Goal: Task Accomplishment & Management: Complete application form

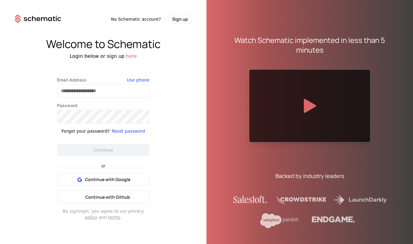
click at [125, 195] on div "Continue with Google Continue with Github" at bounding box center [103, 188] width 92 height 30
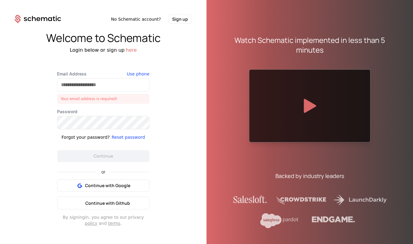
click at [125, 200] on span "Continue with Github" at bounding box center [107, 203] width 45 height 6
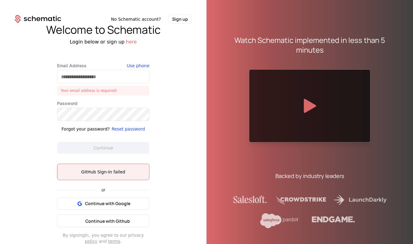
click at [120, 219] on span "Continue with Github" at bounding box center [107, 221] width 45 height 6
click at [99, 74] on input "Email Address" at bounding box center [103, 76] width 92 height 13
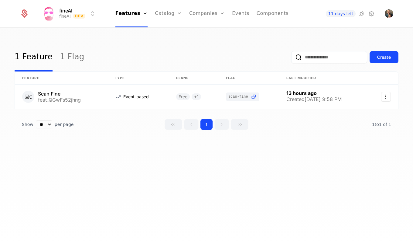
click at [259, 15] on link "Components" at bounding box center [273, 13] width 32 height 27
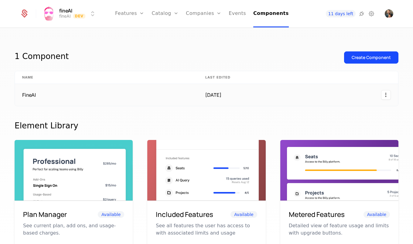
click at [70, 96] on td "FineAI" at bounding box center [106, 95] width 183 height 22
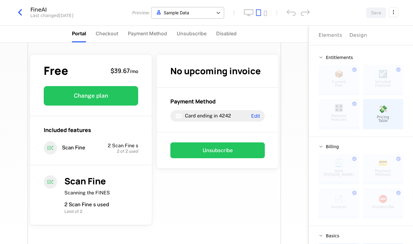
click at [197, 11] on div at bounding box center [182, 13] width 55 height 8
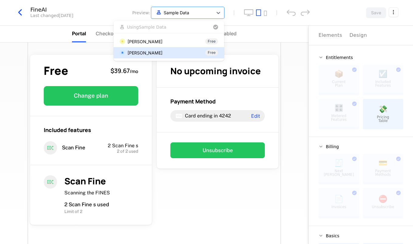
click at [173, 49] on div "Tiago Formosinho Sanchez Free" at bounding box center [169, 52] width 111 height 11
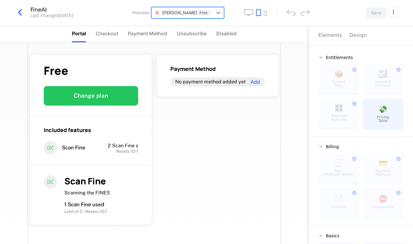
click at [179, 15] on div at bounding box center [182, 13] width 55 height 8
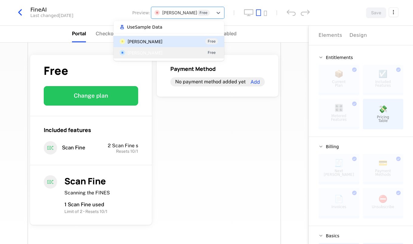
click at [157, 40] on div "Tiago Formosinho Sanchez" at bounding box center [145, 41] width 35 height 6
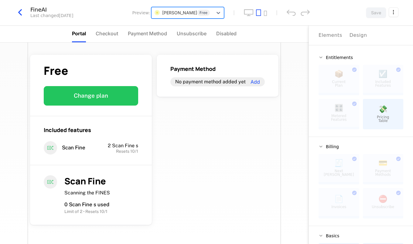
click at [166, 12] on div at bounding box center [182, 13] width 55 height 8
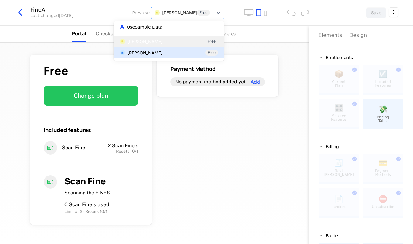
click at [163, 53] on div "Tiago Formosinho Sanchez" at bounding box center [145, 53] width 35 height 6
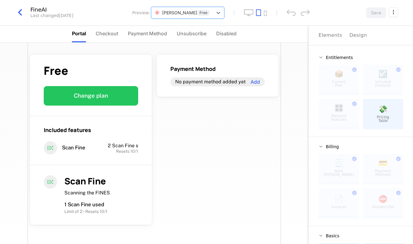
click at [18, 16] on icon "button" at bounding box center [20, 12] width 11 height 11
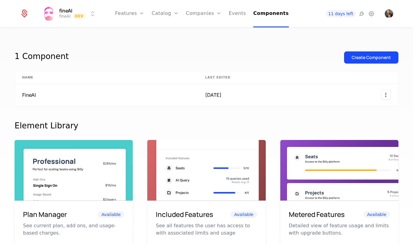
click at [139, 30] on link "Features" at bounding box center [136, 29] width 28 height 5
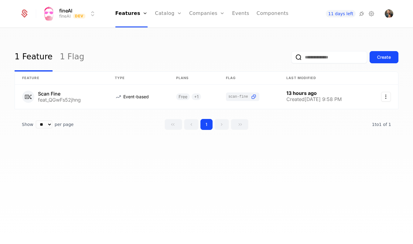
click at [386, 55] on div "Create" at bounding box center [384, 57] width 14 height 6
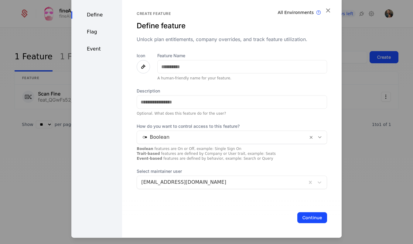
click at [141, 63] on icon at bounding box center [143, 66] width 7 height 7
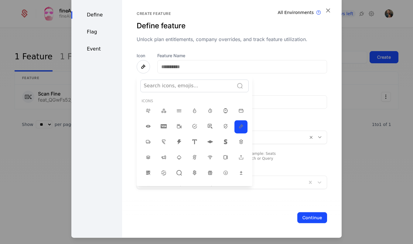
click at [171, 84] on div at bounding box center [187, 85] width 87 height 9
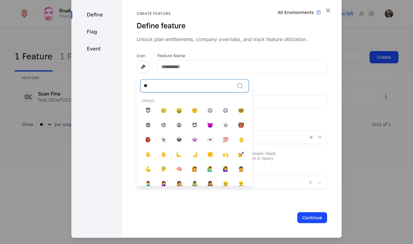
type input "*"
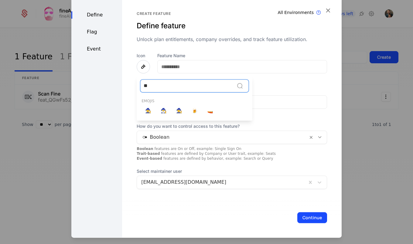
type input "*"
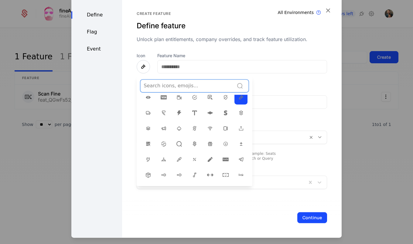
scroll to position [33, 0]
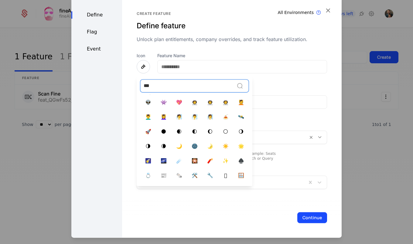
type input "****"
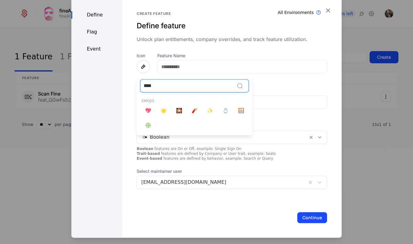
scroll to position [0, 0]
click at [209, 111] on span "✨" at bounding box center [210, 110] width 6 height 7
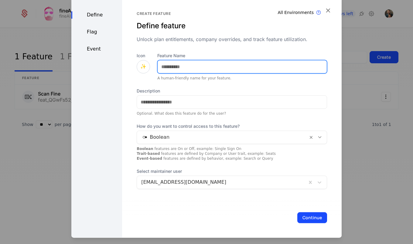
click at [203, 68] on input "Feature Name" at bounding box center [242, 66] width 169 height 13
type input "**********"
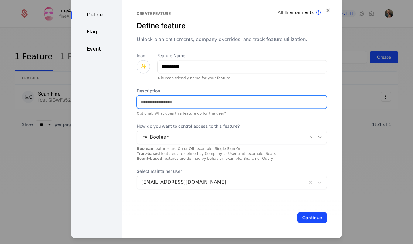
click at [188, 100] on input "Description" at bounding box center [232, 101] width 190 height 13
type input "*"
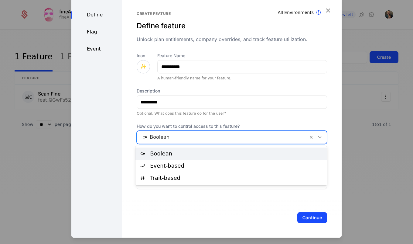
click at [177, 136] on div at bounding box center [222, 137] width 163 height 9
click at [178, 135] on div at bounding box center [222, 137] width 163 height 9
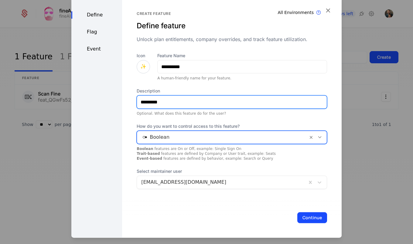
click at [187, 101] on input "*********" at bounding box center [232, 101] width 190 height 13
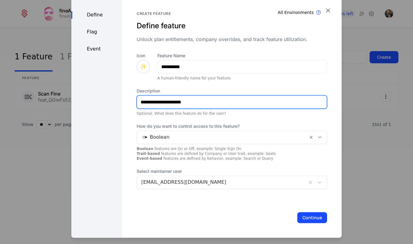
type input "**********"
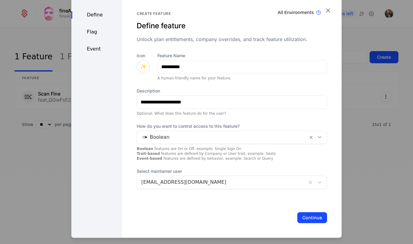
click at [94, 31] on div "Flag" at bounding box center [96, 31] width 51 height 7
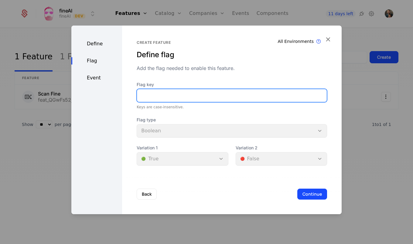
click at [166, 97] on input "Flag key" at bounding box center [232, 95] width 190 height 13
type input "**********"
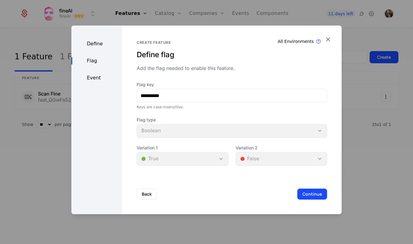
click at [99, 78] on div "Event" at bounding box center [96, 77] width 51 height 7
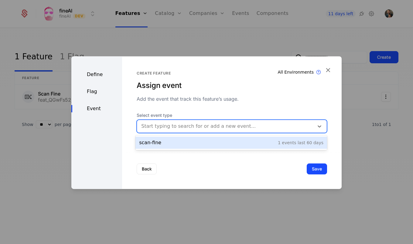
click at [193, 129] on div at bounding box center [225, 126] width 169 height 9
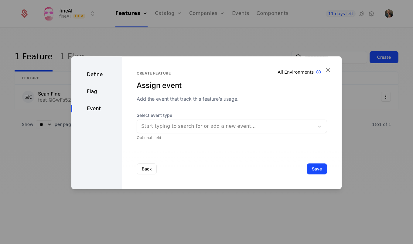
click at [192, 114] on span "Select event type" at bounding box center [232, 115] width 191 height 6
click at [313, 170] on button "Save" at bounding box center [317, 168] width 20 height 11
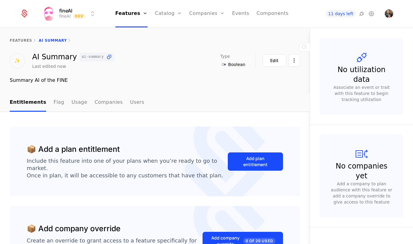
click at [56, 101] on link "Flag" at bounding box center [58, 103] width 11 height 18
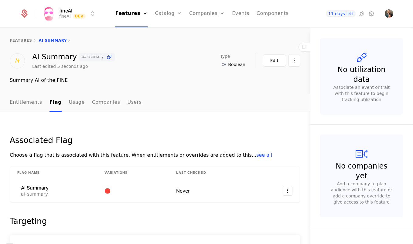
click at [29, 102] on link "Entitlements" at bounding box center [26, 103] width 33 height 18
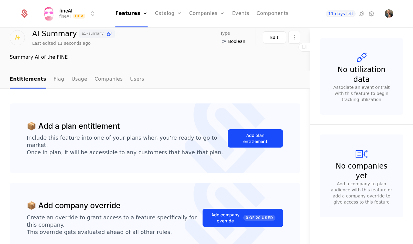
scroll to position [25, 0]
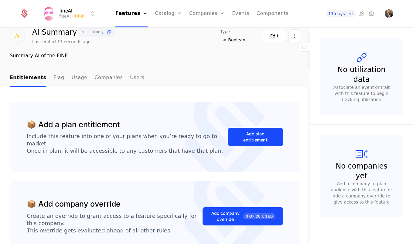
click at [239, 136] on button "Add plan entitlement" at bounding box center [255, 137] width 55 height 18
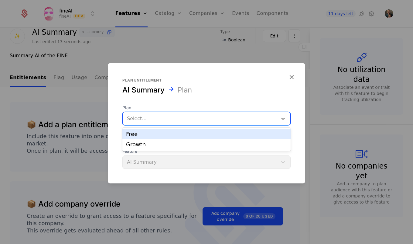
click at [205, 122] on div at bounding box center [200, 118] width 146 height 9
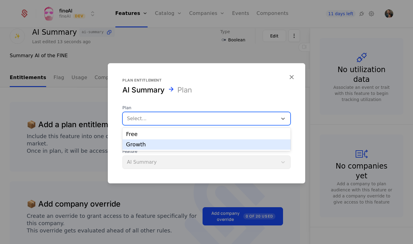
click at [191, 144] on div "Growth" at bounding box center [206, 144] width 161 height 5
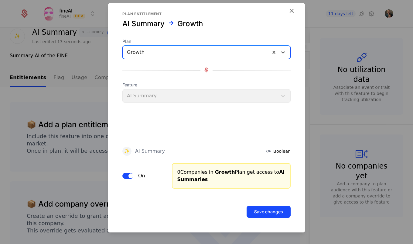
scroll to position [6, 0]
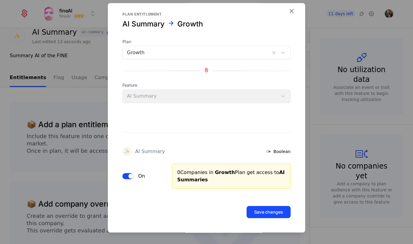
click at [202, 95] on div "Feature AI Summary" at bounding box center [206, 92] width 168 height 21
click at [208, 117] on div "✨ AI Summary Boolean On 0 Companies in Growth Plan get access to AI Summaries" at bounding box center [207, 146] width 198 height 86
click at [272, 209] on button "Save changes" at bounding box center [269, 212] width 44 height 12
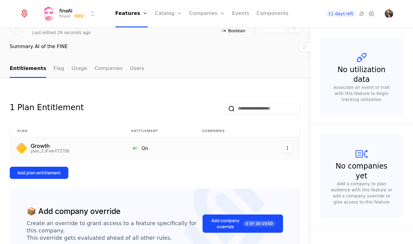
scroll to position [37, 0]
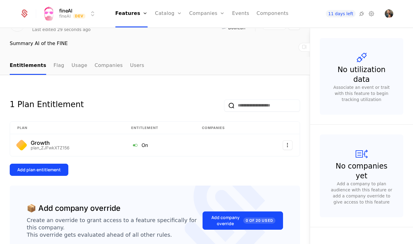
click at [57, 66] on link "Flag" at bounding box center [58, 66] width 11 height 18
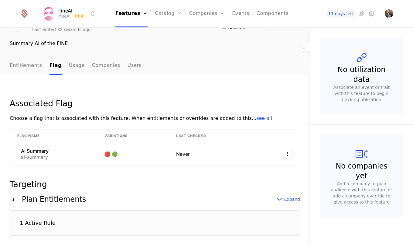
click at [32, 67] on link "Entitlements" at bounding box center [26, 66] width 33 height 18
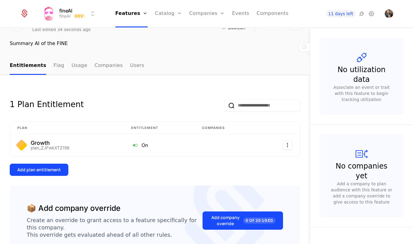
click at [274, 12] on link "Components" at bounding box center [273, 13] width 32 height 27
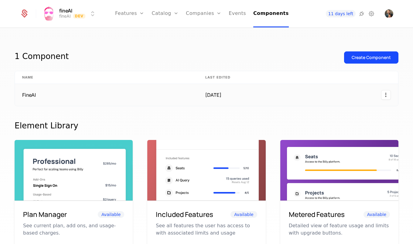
click at [39, 99] on td "FineAI" at bounding box center [106, 95] width 183 height 22
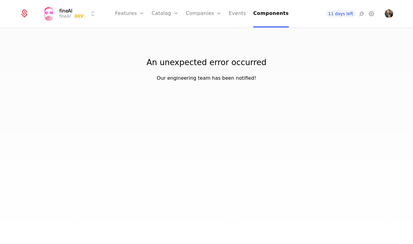
click at [260, 14] on link "Components" at bounding box center [271, 13] width 36 height 27
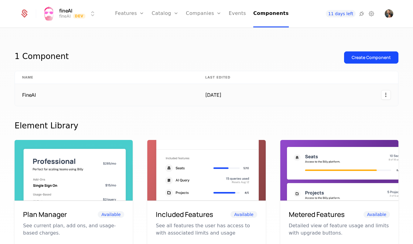
click at [156, 101] on td "FineAI" at bounding box center [106, 95] width 183 height 22
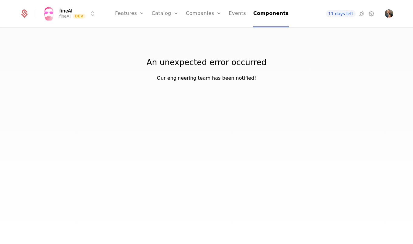
click at [180, 61] on link "Configuration" at bounding box center [174, 59] width 31 height 5
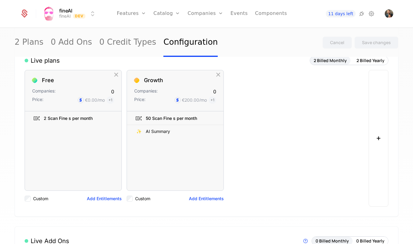
scroll to position [84, 0]
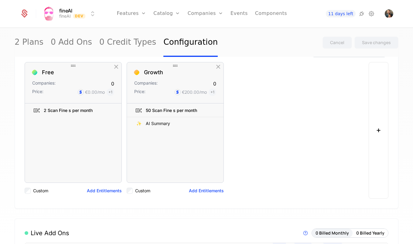
click at [215, 110] on icon at bounding box center [214, 109] width 7 height 7
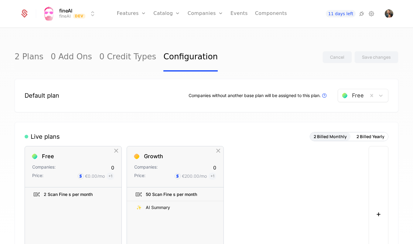
scroll to position [0, 0]
click at [136, 32] on link "Features" at bounding box center [138, 29] width 28 height 5
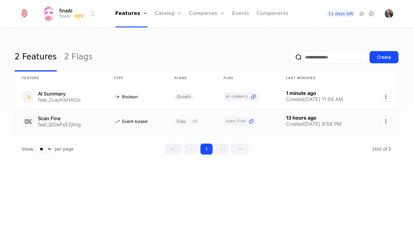
click at [67, 119] on link at bounding box center [60, 121] width 91 height 24
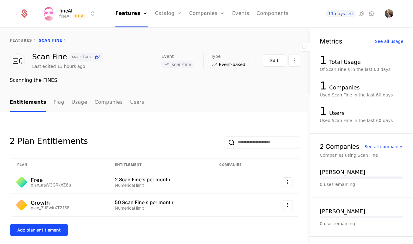
click at [266, 61] on button "Edit" at bounding box center [274, 60] width 23 height 12
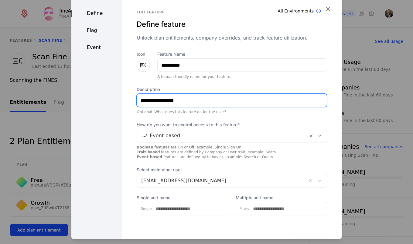
click at [195, 101] on input "**********" at bounding box center [232, 100] width 190 height 13
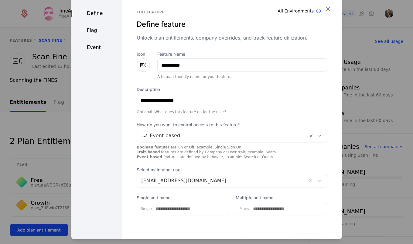
click at [90, 26] on div "Define Flag Event" at bounding box center [96, 129] width 51 height 269
click at [92, 33] on div "Flag" at bounding box center [96, 30] width 51 height 7
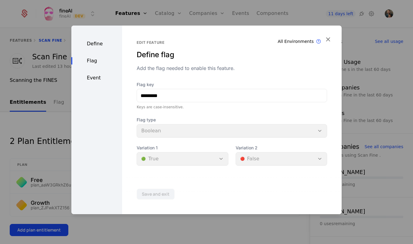
click at [94, 76] on div "Event" at bounding box center [96, 77] width 51 height 7
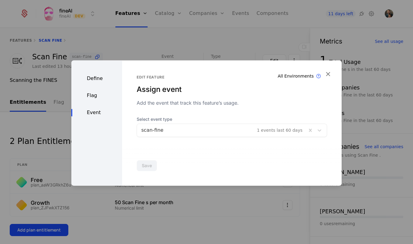
click at [95, 81] on div "Define" at bounding box center [96, 78] width 51 height 7
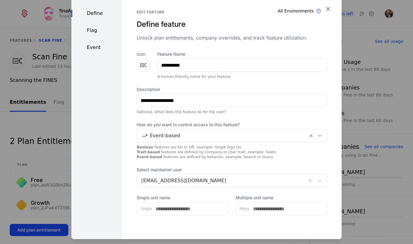
click at [331, 7] on icon "button" at bounding box center [328, 9] width 8 height 8
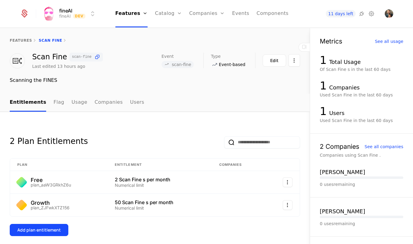
click at [19, 40] on link "features" at bounding box center [21, 40] width 22 height 4
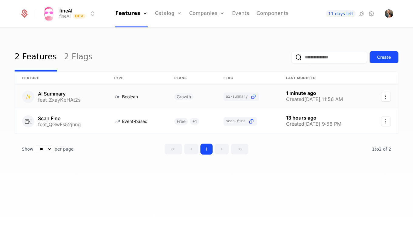
click at [60, 104] on link at bounding box center [60, 96] width 91 height 24
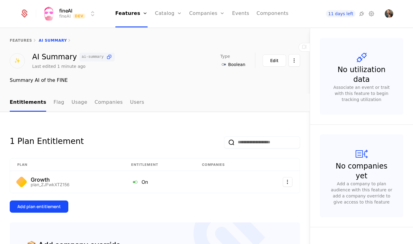
click at [54, 103] on link "Flag" at bounding box center [58, 103] width 11 height 18
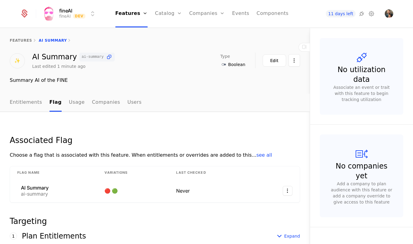
click at [31, 102] on link "Entitlements" at bounding box center [26, 103] width 33 height 18
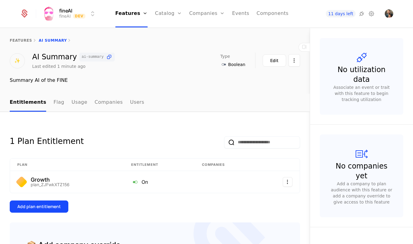
click at [272, 60] on div "Edit" at bounding box center [274, 60] width 8 height 6
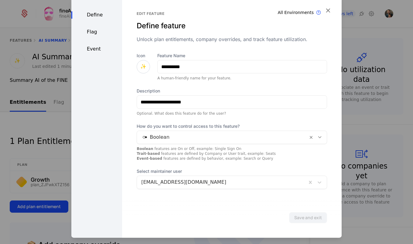
click at [91, 36] on div "Flag" at bounding box center [96, 31] width 51 height 7
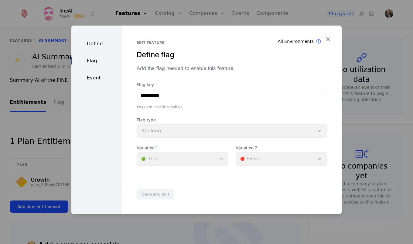
click at [90, 77] on div "Event" at bounding box center [96, 77] width 51 height 7
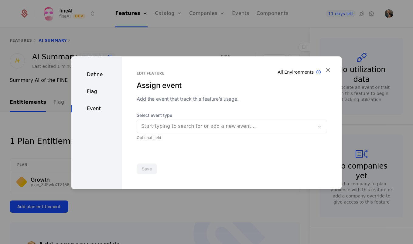
click at [220, 129] on div at bounding box center [225, 126] width 169 height 9
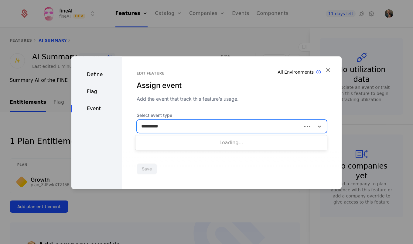
type input "**********"
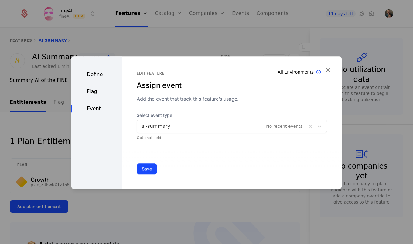
click at [142, 167] on button "Save" at bounding box center [147, 168] width 20 height 11
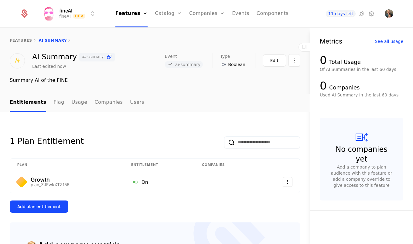
click at [13, 42] on link "features" at bounding box center [21, 40] width 22 height 4
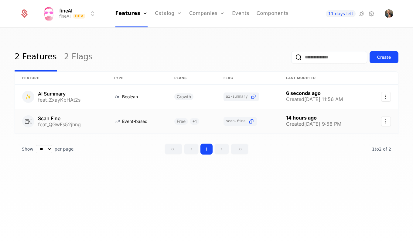
click at [58, 118] on link at bounding box center [60, 121] width 91 height 24
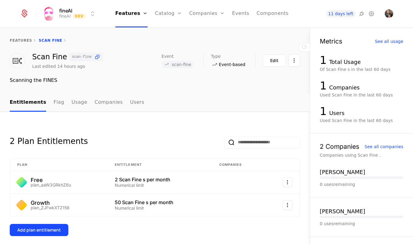
click at [20, 41] on link "features" at bounding box center [21, 40] width 22 height 4
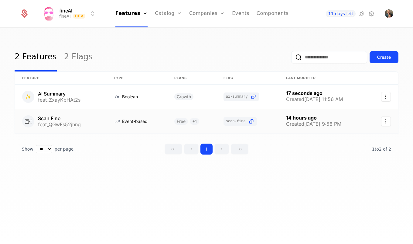
click at [89, 116] on link at bounding box center [60, 121] width 91 height 24
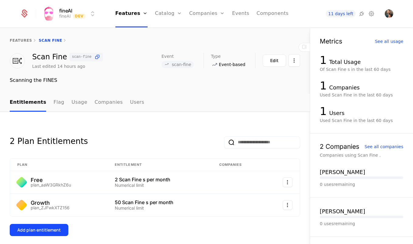
click at [18, 41] on link "features" at bounding box center [21, 40] width 22 height 4
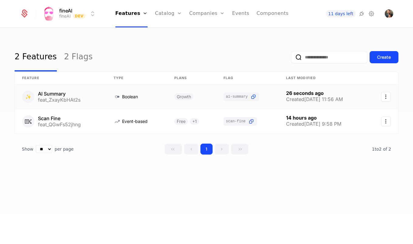
click at [48, 96] on link at bounding box center [60, 96] width 91 height 24
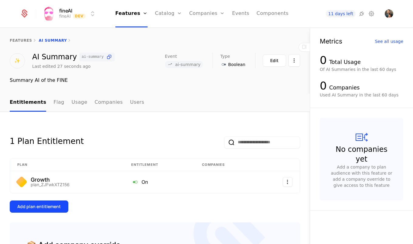
click at [23, 41] on link "features" at bounding box center [21, 40] width 22 height 4
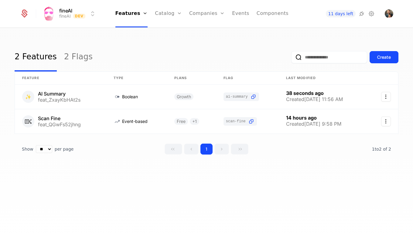
click at [214, 53] on div "2 Features 2 Flags Create" at bounding box center [207, 57] width 384 height 29
